Goal: Transaction & Acquisition: Book appointment/travel/reservation

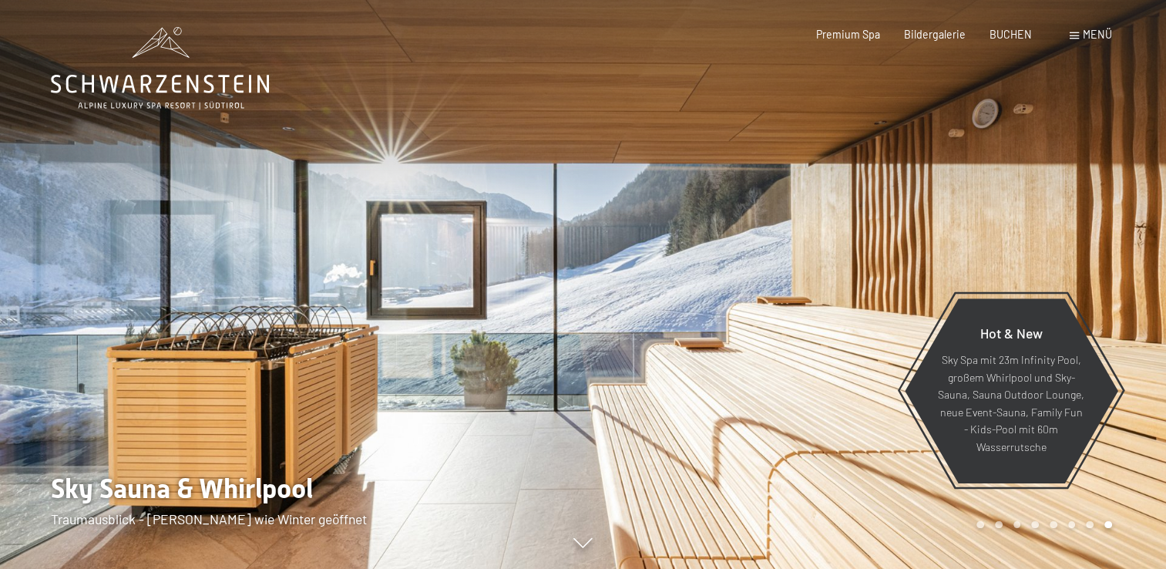
click at [1140, 349] on div at bounding box center [876, 284] width 584 height 569
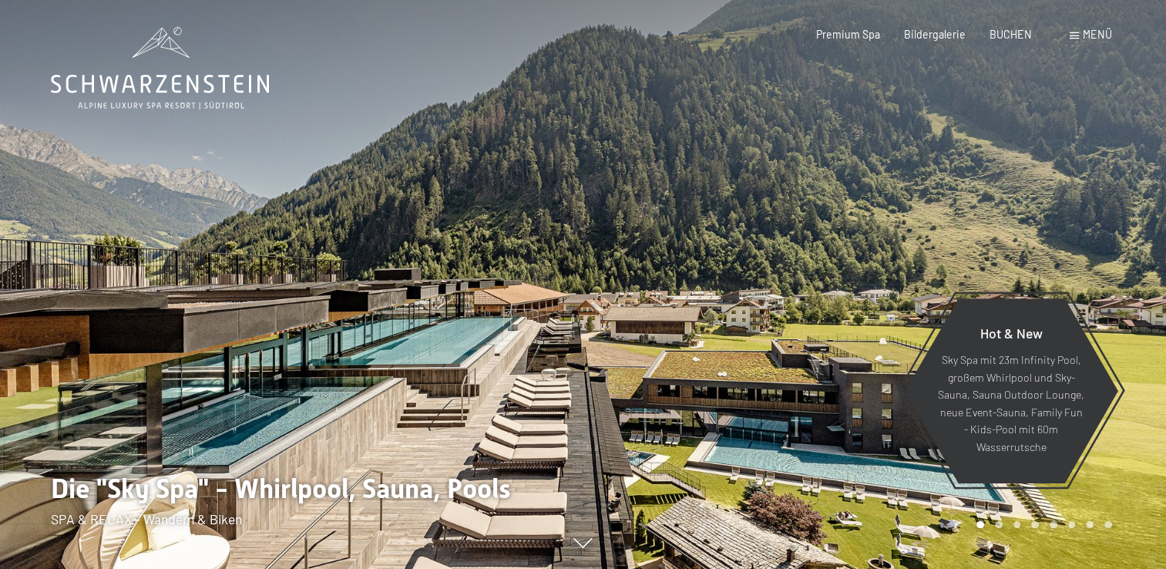
click at [1140, 349] on div at bounding box center [876, 284] width 584 height 569
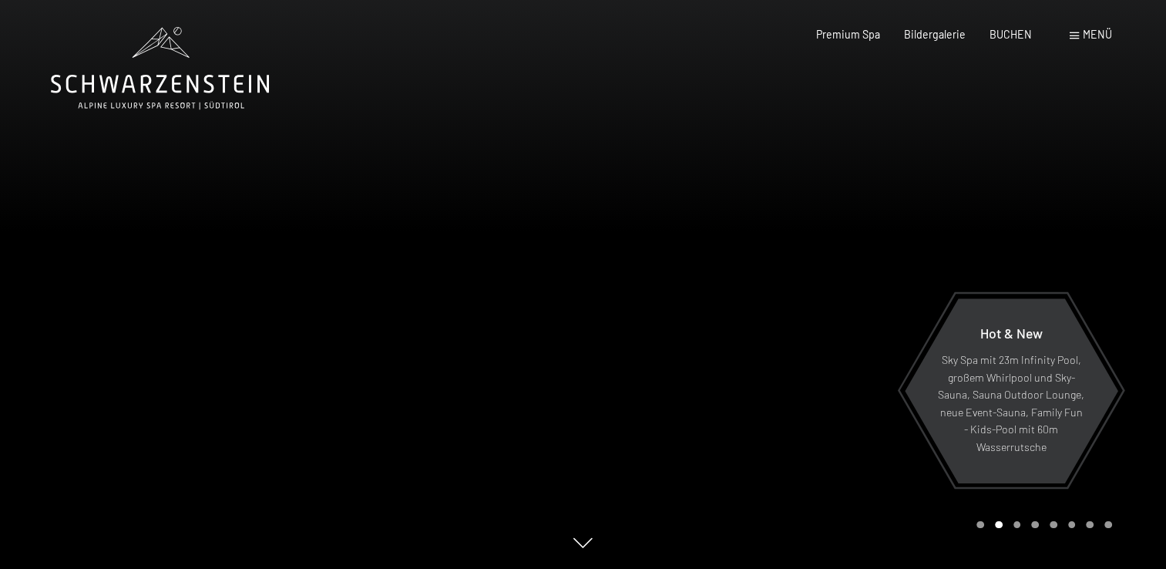
click at [1140, 349] on div at bounding box center [876, 284] width 584 height 569
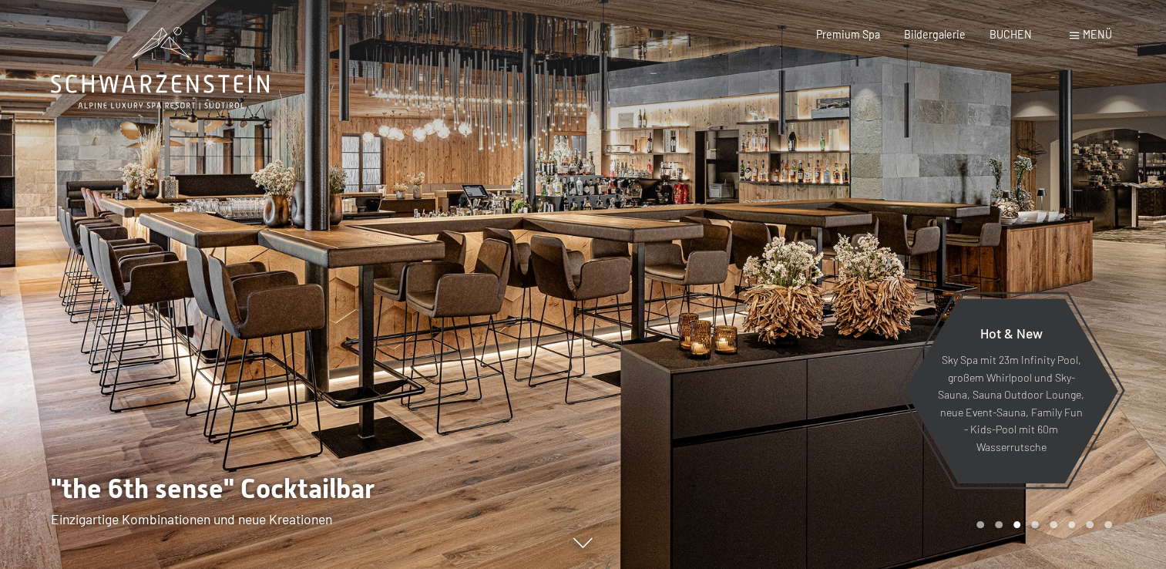
click at [1140, 349] on div at bounding box center [876, 284] width 584 height 569
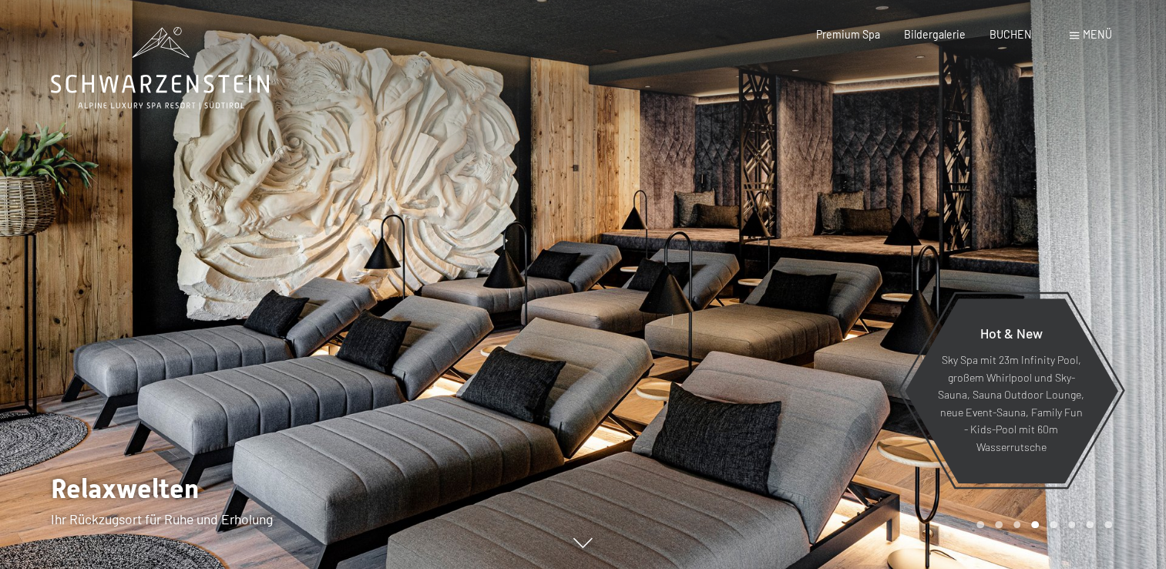
click at [1140, 349] on div at bounding box center [876, 284] width 584 height 569
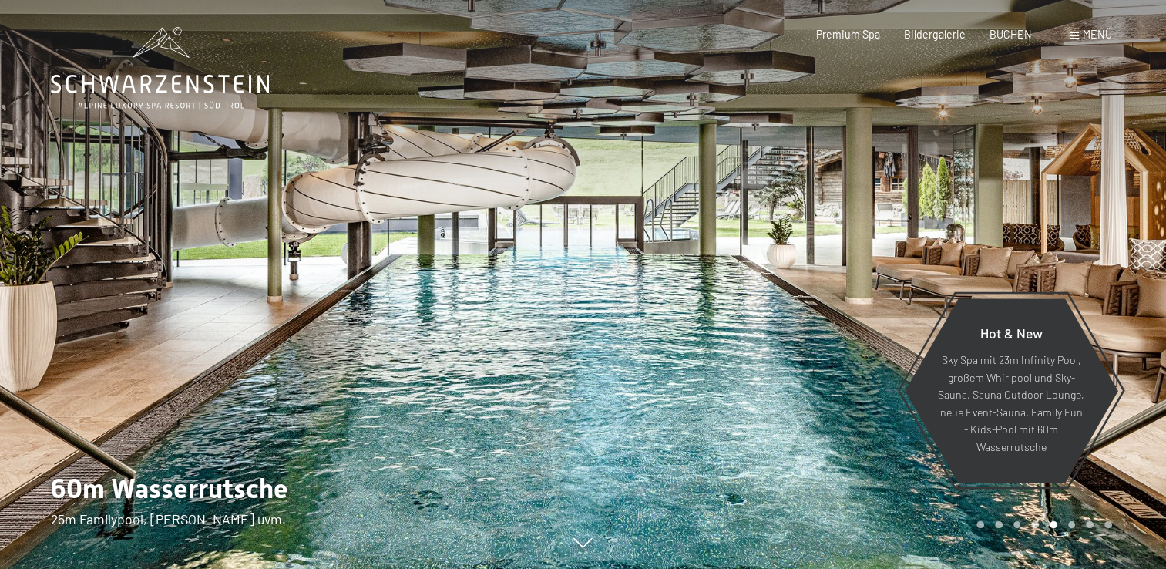
click at [1140, 349] on div at bounding box center [876, 284] width 584 height 569
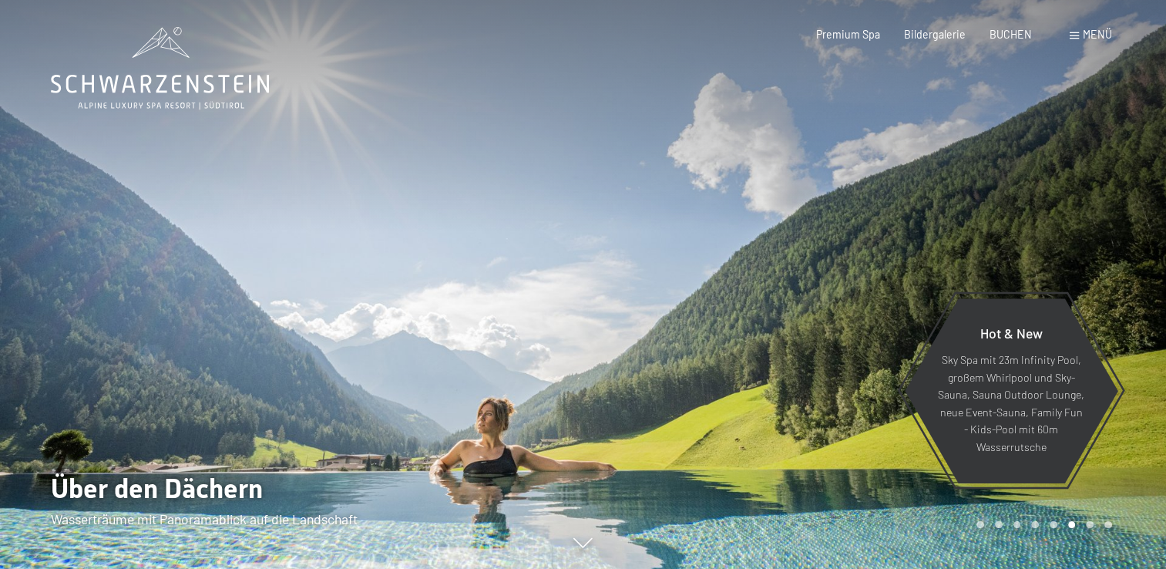
click at [1073, 35] on span at bounding box center [1074, 35] width 9 height 7
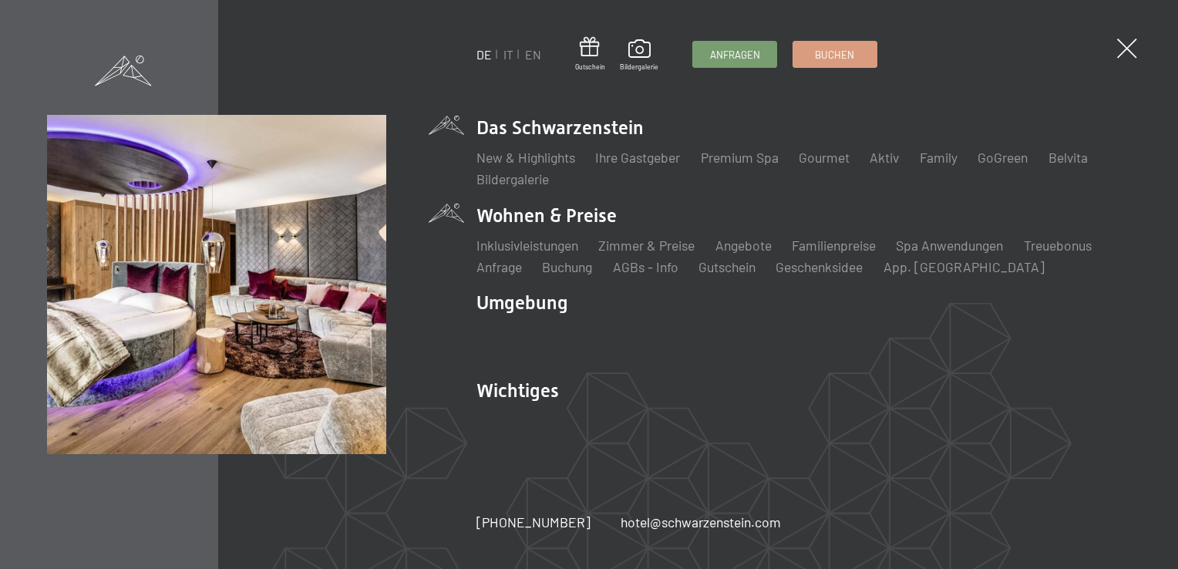
click at [547, 219] on li "Wohnen & Preise Inklusivleistungen Zimmer & Preise Liste Angebote Liste Familie…" at bounding box center [803, 240] width 654 height 74
click at [652, 249] on link "Zimmer & Preise" at bounding box center [646, 245] width 96 height 17
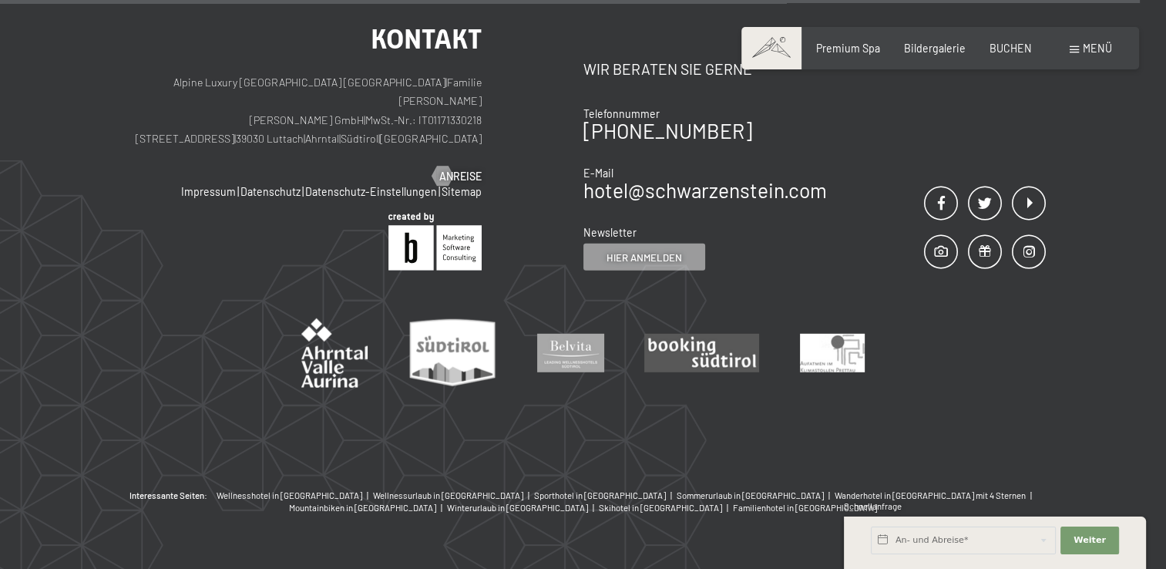
scroll to position [4394, 0]
